Goal: Transaction & Acquisition: Purchase product/service

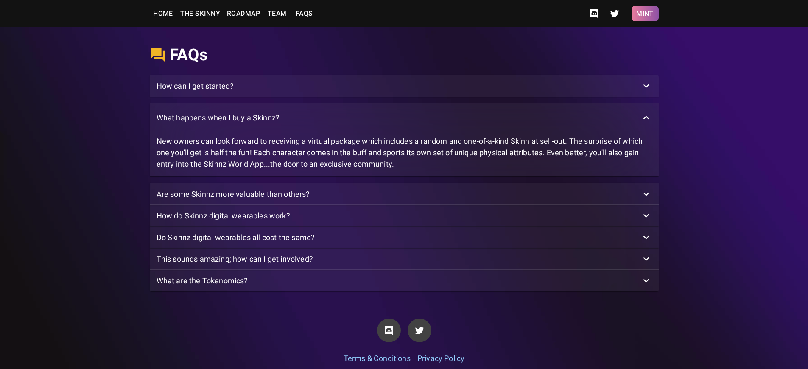
click at [644, 14] on button "Mint" at bounding box center [644, 13] width 27 height 15
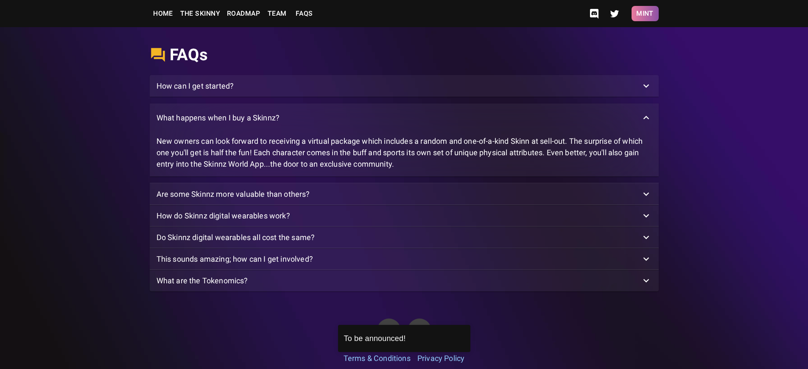
click at [644, 14] on button "Mint" at bounding box center [644, 13] width 27 height 15
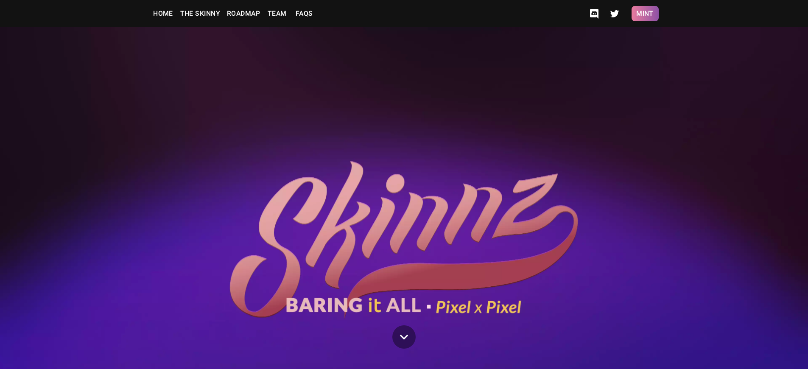
click at [644, 14] on button "Mint" at bounding box center [644, 13] width 27 height 15
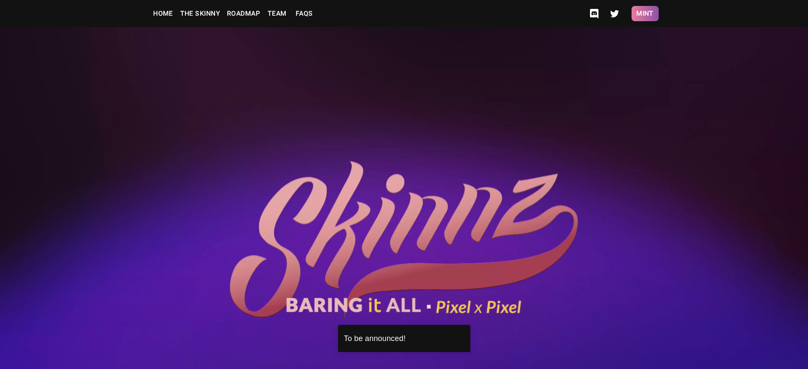
click at [644, 14] on button "Mint" at bounding box center [644, 13] width 27 height 15
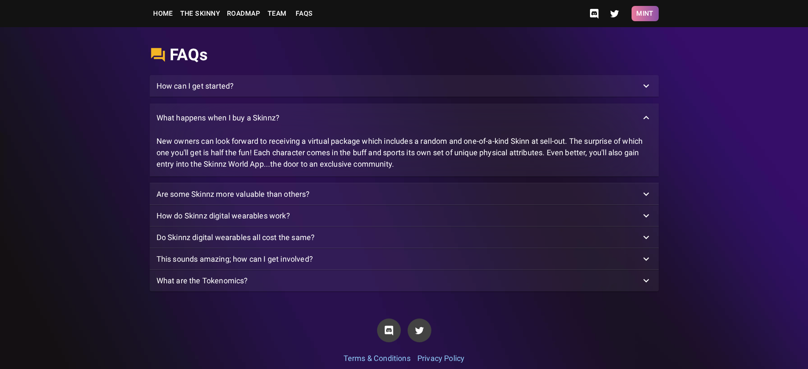
click at [644, 14] on button "Mint" at bounding box center [644, 13] width 27 height 15
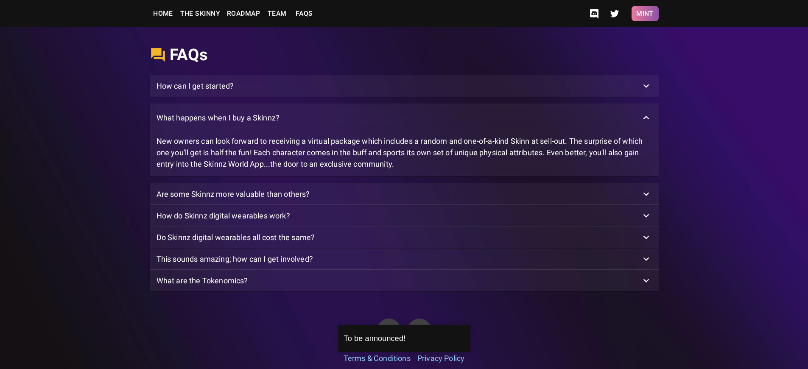
click at [644, 14] on button "Mint" at bounding box center [644, 13] width 27 height 15
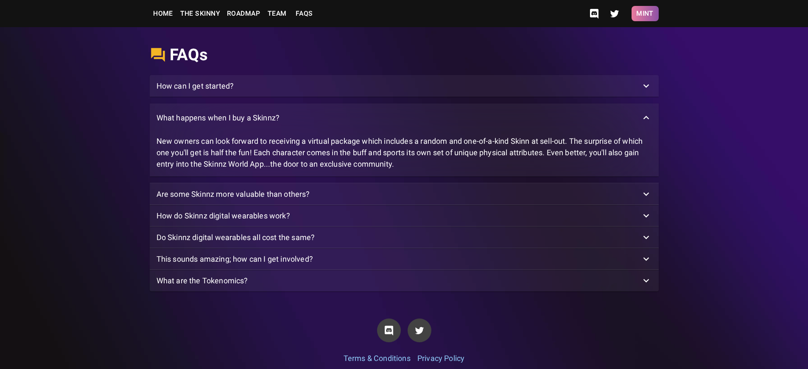
click at [644, 14] on button "Mint" at bounding box center [644, 13] width 27 height 15
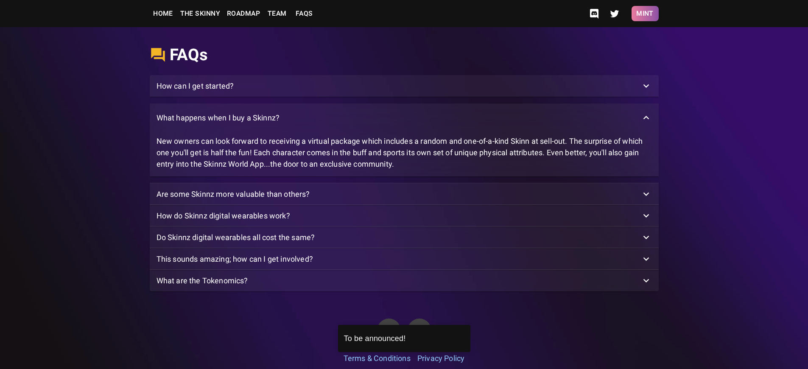
click at [644, 14] on button "Mint" at bounding box center [644, 13] width 27 height 15
click at [217, 123] on p "What happens when I buy a Skinnz?" at bounding box center [217, 117] width 123 height 11
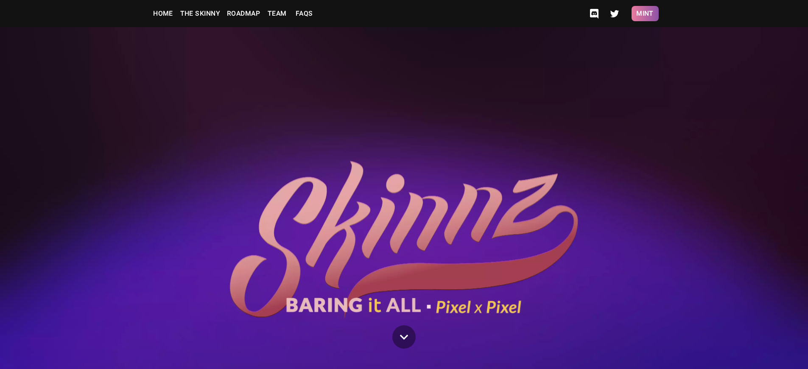
click at [644, 14] on button "Mint" at bounding box center [644, 13] width 27 height 15
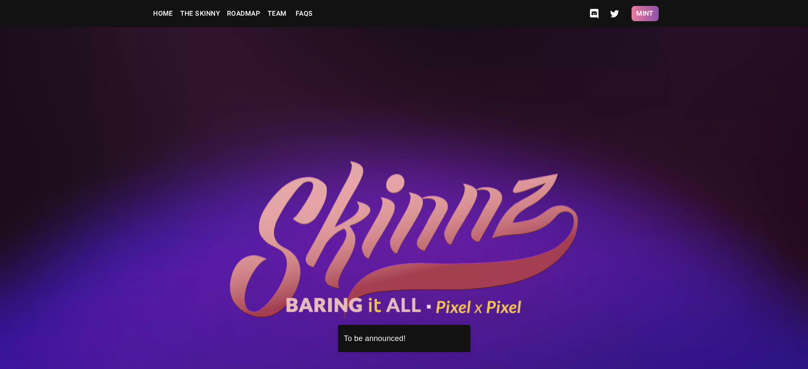
click at [644, 14] on button "Mint" at bounding box center [644, 13] width 27 height 15
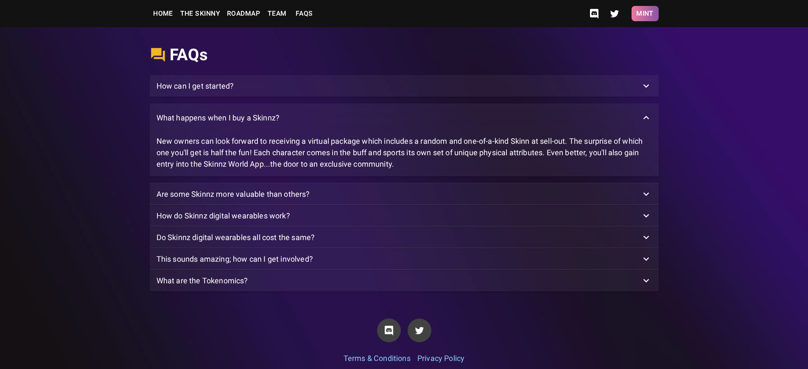
click at [644, 14] on button "Mint" at bounding box center [644, 13] width 27 height 15
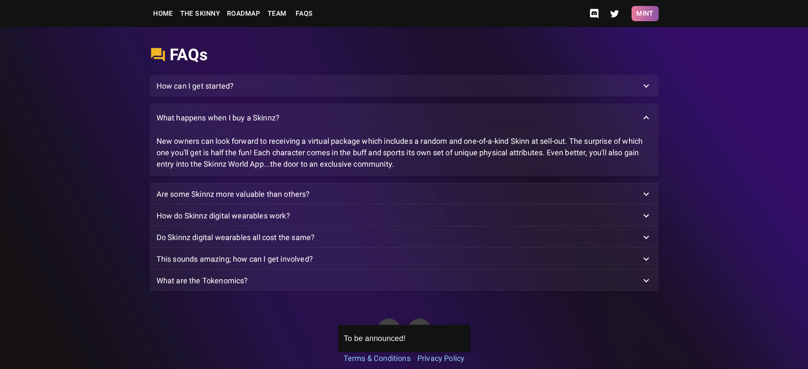
click at [644, 14] on button "Mint" at bounding box center [644, 13] width 27 height 15
click at [217, 123] on p "What happens when I buy a Skinnz?" at bounding box center [217, 117] width 123 height 11
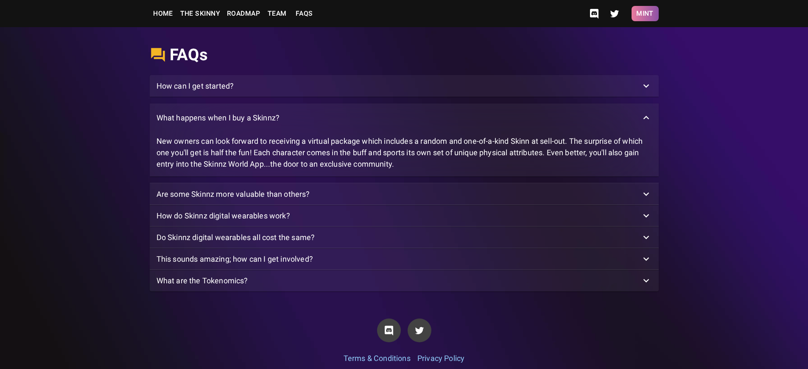
click at [644, 14] on button "Mint" at bounding box center [644, 13] width 27 height 15
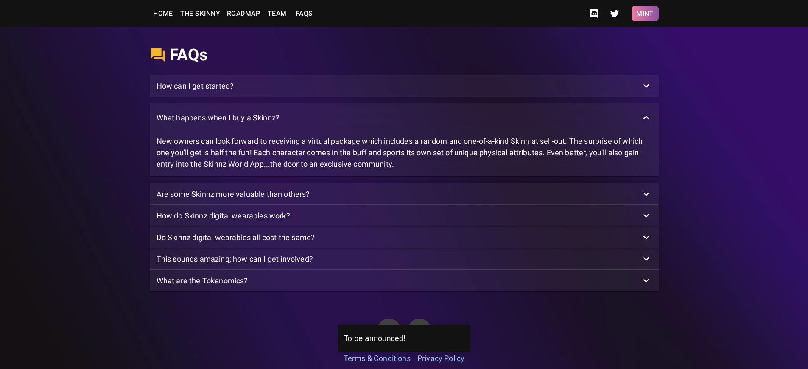
click at [644, 14] on button "Mint" at bounding box center [644, 13] width 27 height 15
click at [217, 123] on p "What happens when I buy a Skinnz?" at bounding box center [217, 117] width 123 height 11
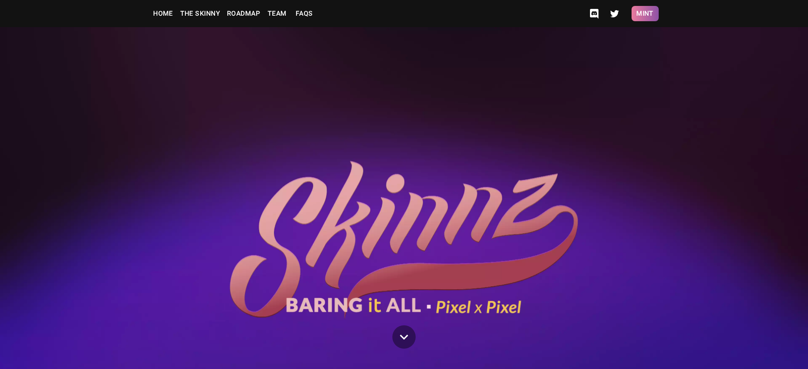
click at [644, 14] on button "Mint" at bounding box center [644, 13] width 27 height 15
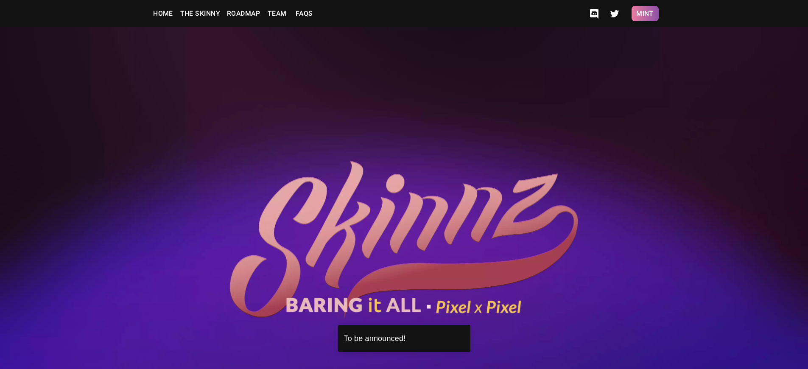
click at [644, 14] on button "Mint" at bounding box center [644, 13] width 27 height 15
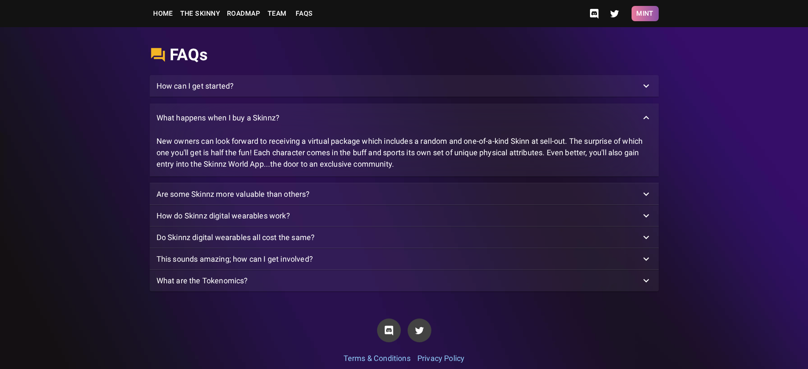
click at [644, 14] on button "Mint" at bounding box center [644, 13] width 27 height 15
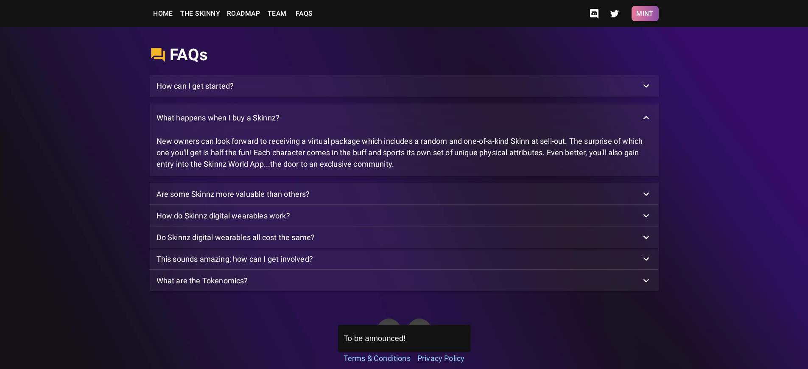
click at [644, 14] on button "Mint" at bounding box center [644, 13] width 27 height 15
click at [217, 123] on p "What happens when I buy a Skinnz?" at bounding box center [217, 117] width 123 height 11
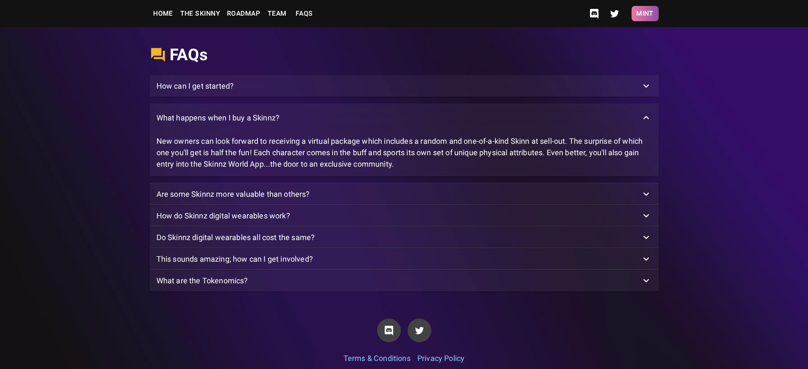
click at [644, 14] on button "Mint" at bounding box center [644, 13] width 27 height 15
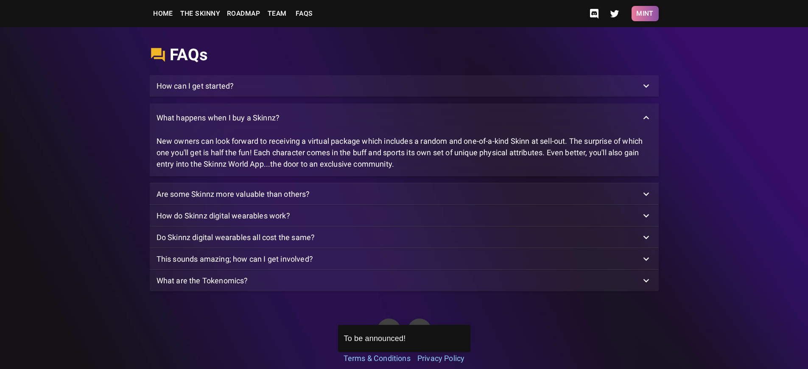
click at [644, 14] on button "Mint" at bounding box center [644, 13] width 27 height 15
click at [195, 92] on p "How can I get started?" at bounding box center [195, 85] width 78 height 11
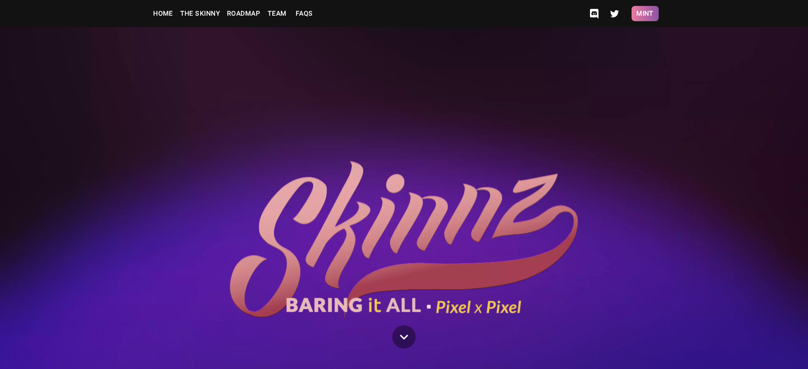
click at [644, 14] on button "Mint" at bounding box center [644, 13] width 27 height 15
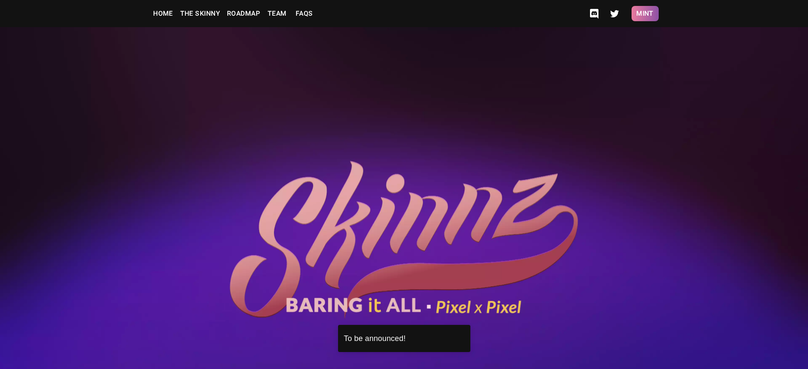
click at [644, 14] on button "Mint" at bounding box center [644, 13] width 27 height 15
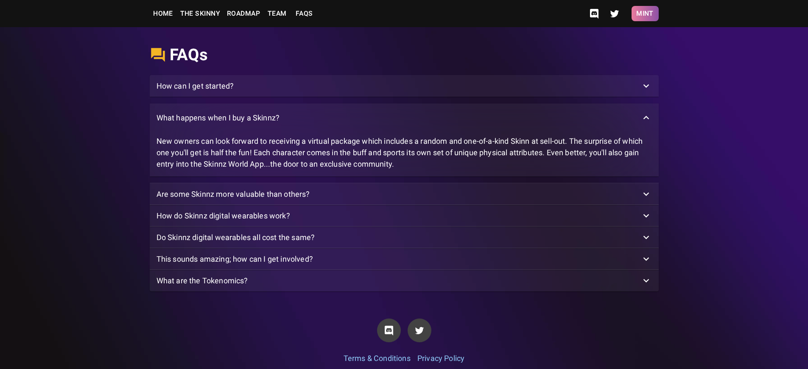
click at [644, 14] on button "Mint" at bounding box center [644, 13] width 27 height 15
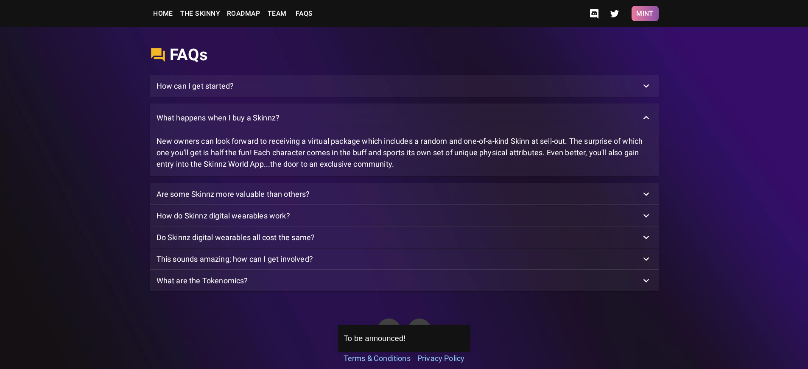
click at [644, 14] on button "Mint" at bounding box center [644, 13] width 27 height 15
click at [195, 92] on p "How can I get started?" at bounding box center [195, 85] width 78 height 11
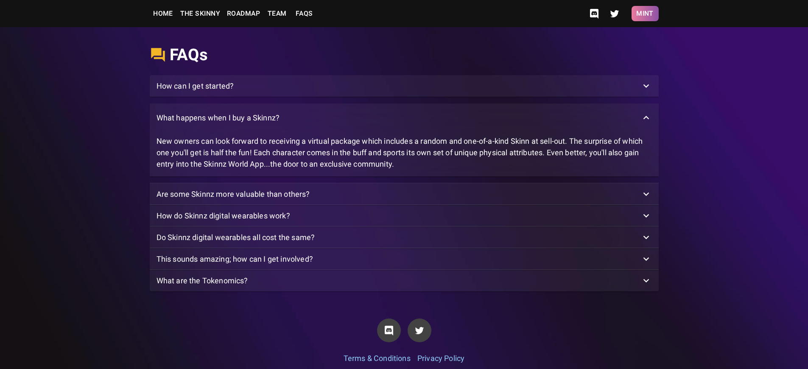
click at [644, 14] on button "Mint" at bounding box center [644, 13] width 27 height 15
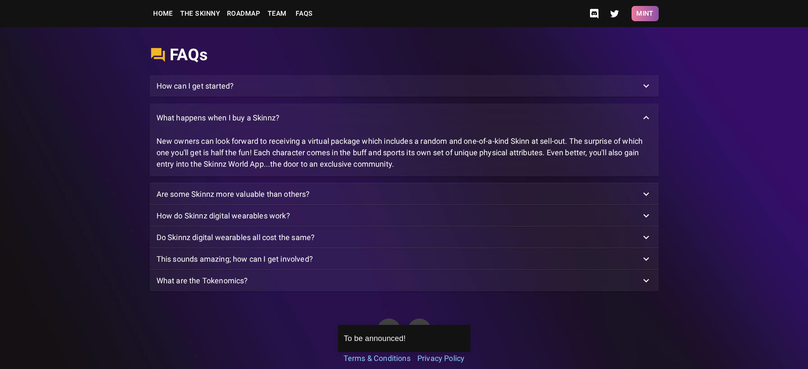
click at [644, 14] on button "Mint" at bounding box center [644, 13] width 27 height 15
click at [202, 286] on p "What are the Tokenomics?" at bounding box center [202, 280] width 92 height 11
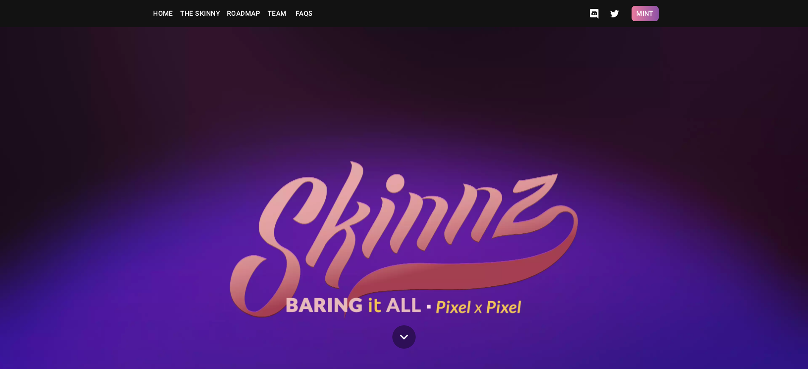
click at [644, 14] on button "Mint" at bounding box center [644, 13] width 27 height 15
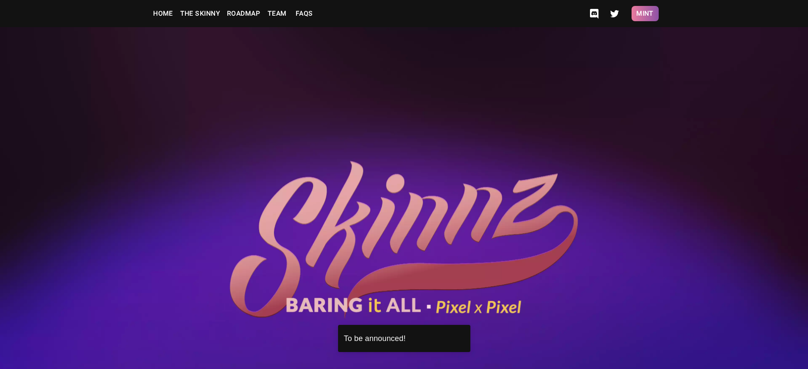
click at [644, 14] on button "Mint" at bounding box center [644, 13] width 27 height 15
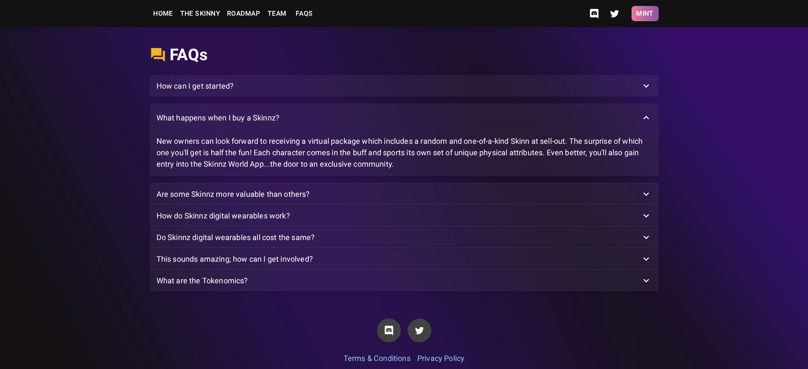
click at [644, 14] on button "Mint" at bounding box center [644, 13] width 27 height 15
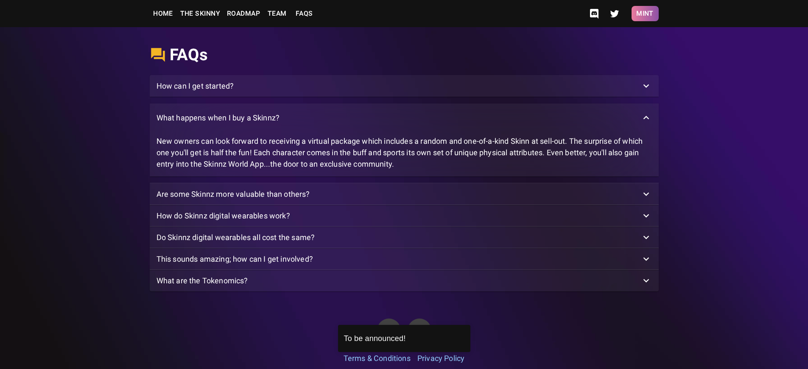
click at [644, 14] on button "Mint" at bounding box center [644, 13] width 27 height 15
click at [202, 286] on p "What are the Tokenomics?" at bounding box center [202, 280] width 92 height 11
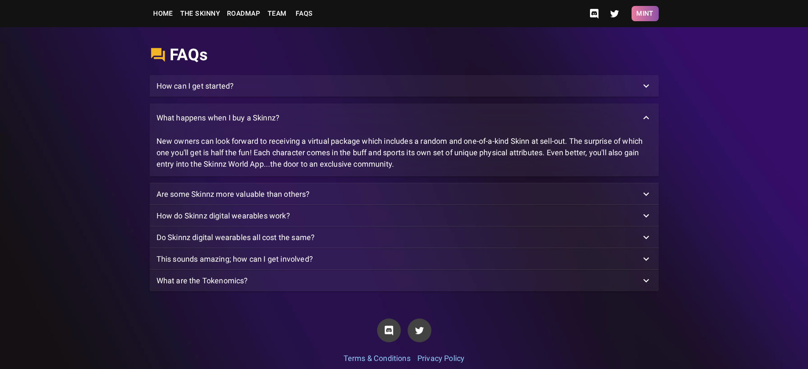
click at [644, 14] on button "Mint" at bounding box center [644, 13] width 27 height 15
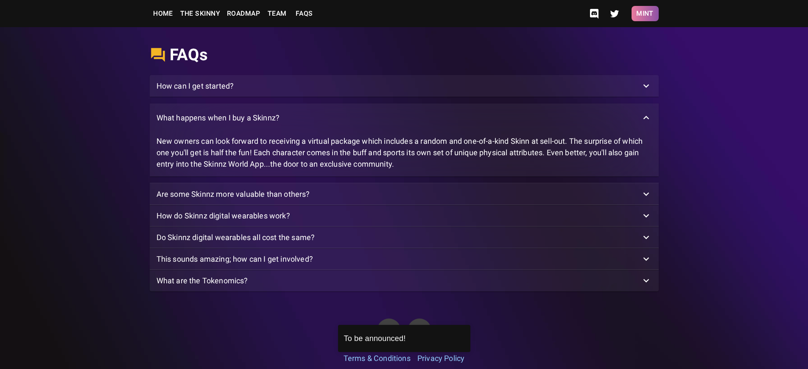
click at [644, 14] on button "Mint" at bounding box center [644, 13] width 27 height 15
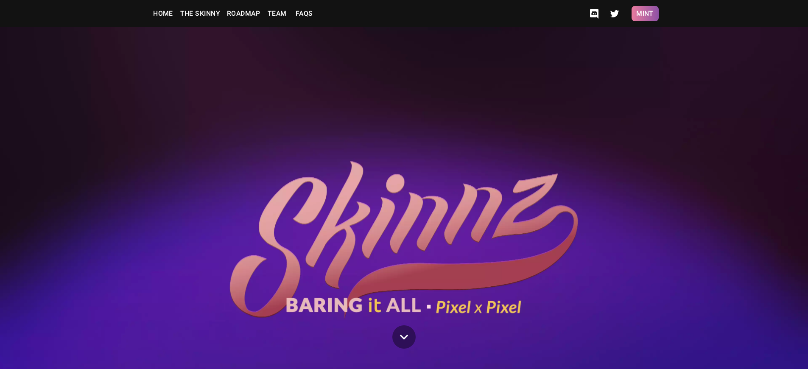
click at [644, 14] on button "Mint" at bounding box center [644, 13] width 27 height 15
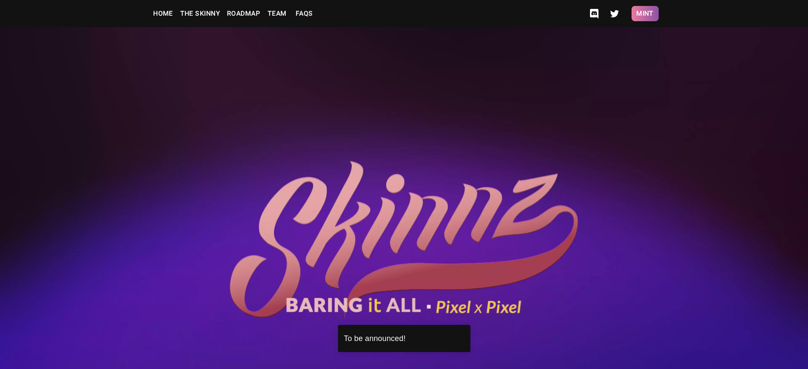
click at [644, 14] on button "Mint" at bounding box center [644, 13] width 27 height 15
